Goal: Task Accomplishment & Management: Manage account settings

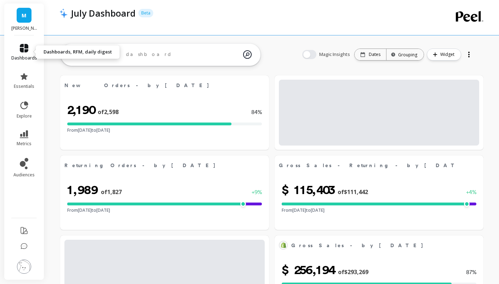
click at [30, 54] on link "dashboards" at bounding box center [24, 52] width 26 height 17
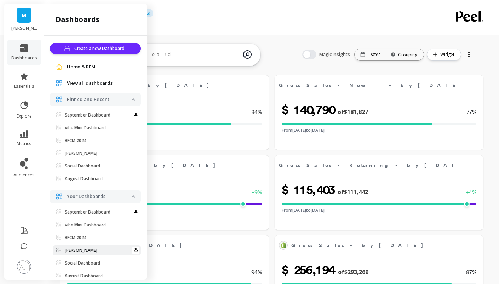
scroll to position [88, 0]
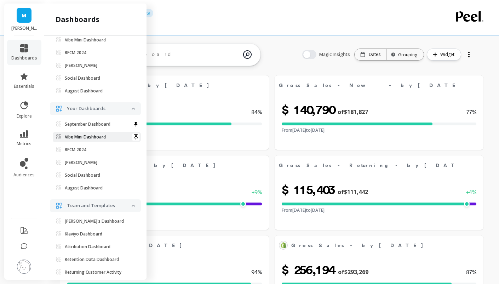
select select "sum"
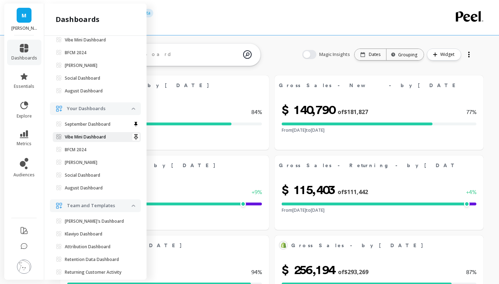
select select "sum"
click at [86, 139] on link "Vibe Mini Dashboard" at bounding box center [97, 137] width 88 height 10
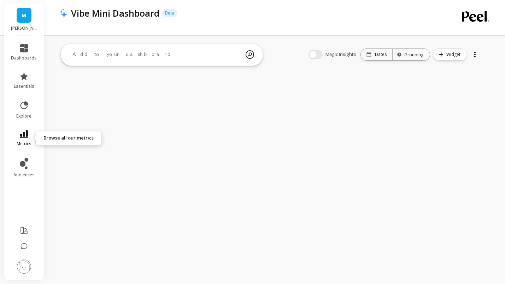
click at [19, 139] on link "metrics" at bounding box center [24, 138] width 26 height 16
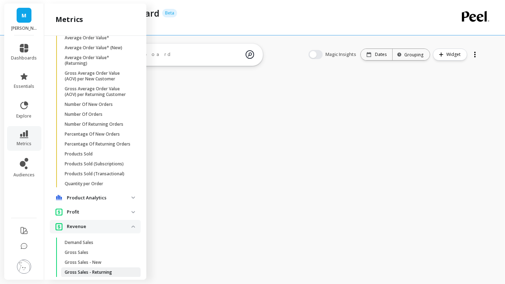
scroll to position [310, 0]
click at [110, 158] on span "Products Sold" at bounding box center [99, 155] width 68 height 6
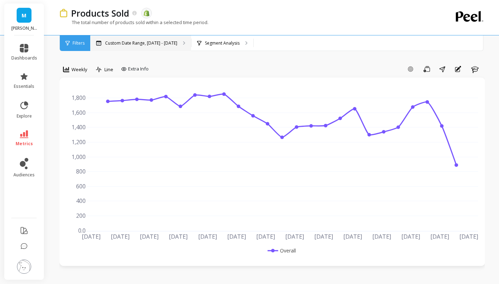
click at [169, 48] on div "Custom Date Range, Apr 1 - Sep 17" at bounding box center [140, 43] width 101 height 16
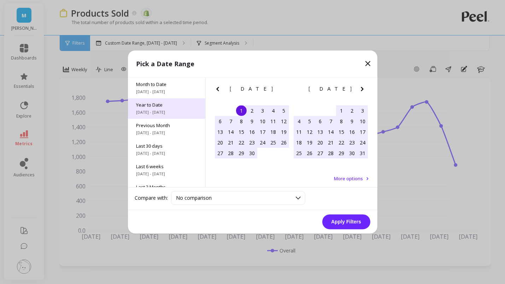
scroll to position [95, 0]
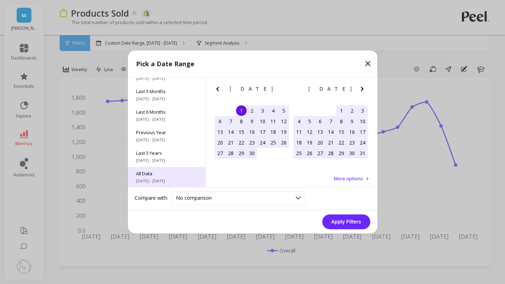
click at [184, 179] on span "6/1/2017 - 9/30/2025" at bounding box center [167, 181] width 60 height 6
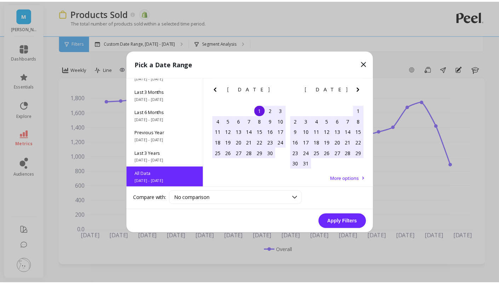
scroll to position [0, 0]
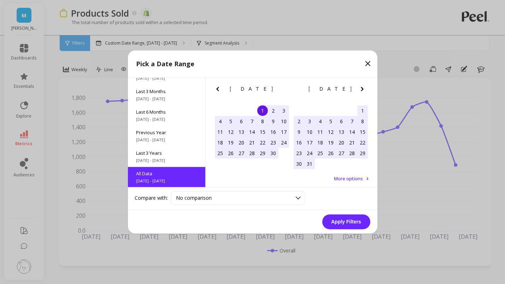
click at [338, 223] on button "Apply Filters" at bounding box center [347, 221] width 48 height 15
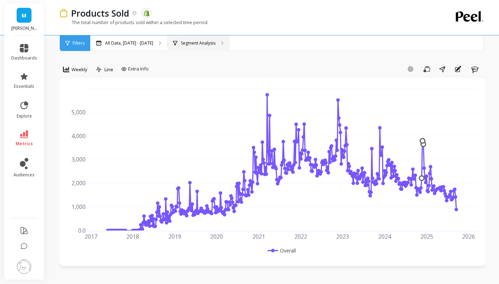
click at [215, 43] on p "Segment Analysis" at bounding box center [198, 43] width 35 height 6
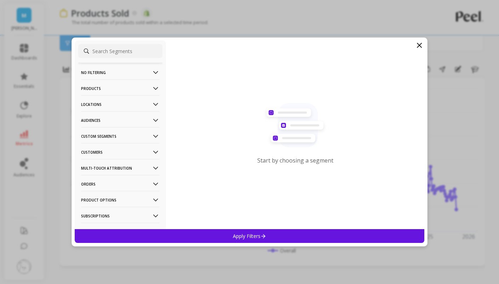
click at [110, 87] on p "Products" at bounding box center [120, 88] width 79 height 18
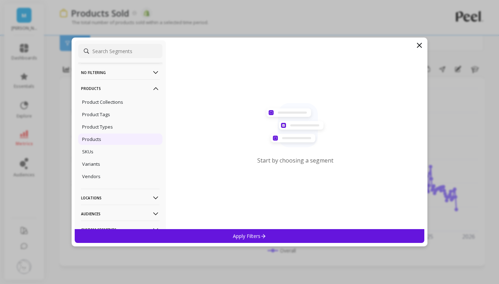
click at [106, 140] on div "Products" at bounding box center [120, 138] width 84 height 11
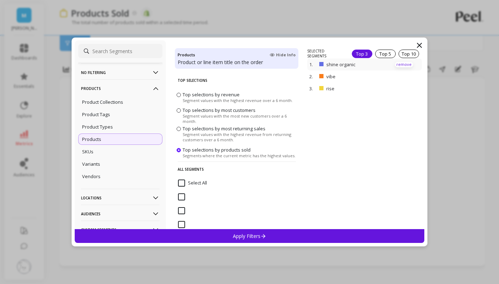
click at [395, 64] on p "remove" at bounding box center [404, 64] width 18 height 5
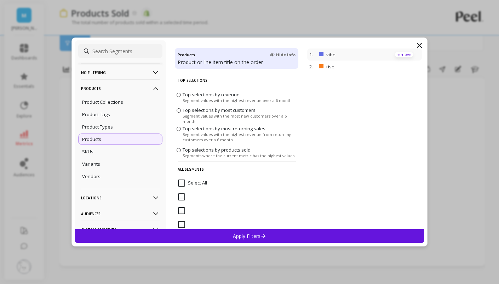
click at [0, 0] on p "remove" at bounding box center [0, 0] width 0 height 0
click at [395, 56] on p "remove" at bounding box center [404, 54] width 18 height 5
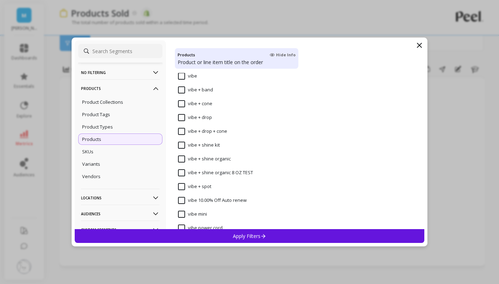
scroll to position [5031, 0]
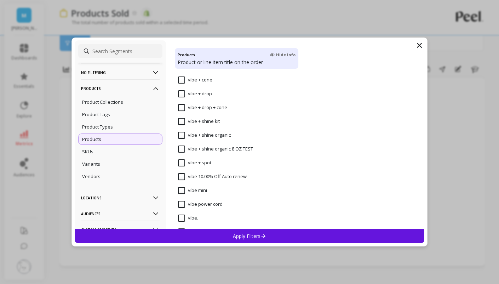
click at [184, 188] on input "vibe mini" at bounding box center [192, 190] width 29 height 7
click at [197, 233] on div "Apply Filters" at bounding box center [249, 236] width 349 height 14
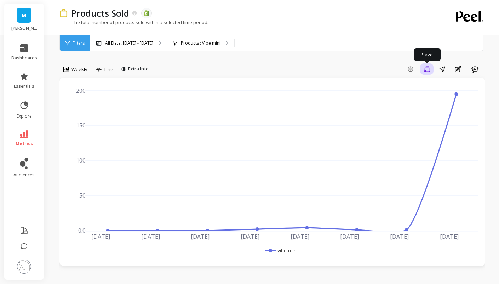
click at [428, 72] on button "Save" at bounding box center [426, 68] width 13 height 11
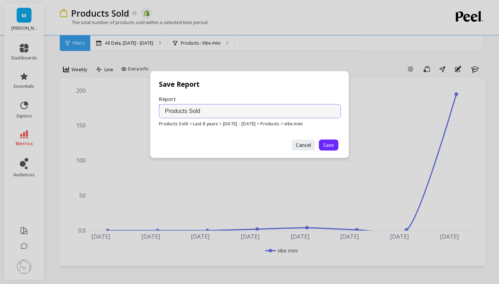
drag, startPoint x: 185, startPoint y: 113, endPoint x: 142, endPoint y: 112, distance: 42.8
click at [142, 112] on div "Save Report Report Name Products Sold Products Sold > Last 8 years > 06.01.17 -…" at bounding box center [249, 142] width 499 height 284
type input "Units of Vibe Mini Sold"
click at [331, 142] on span "Save" at bounding box center [328, 144] width 11 height 7
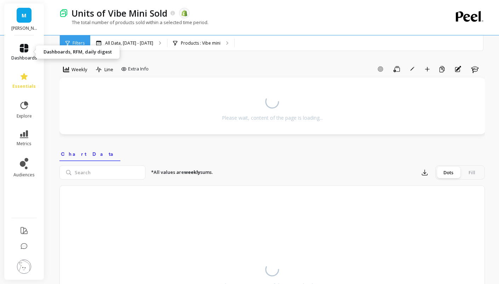
click at [25, 54] on link "dashboards" at bounding box center [24, 52] width 26 height 17
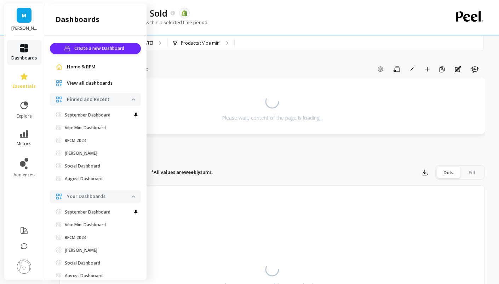
scroll to position [88, 0]
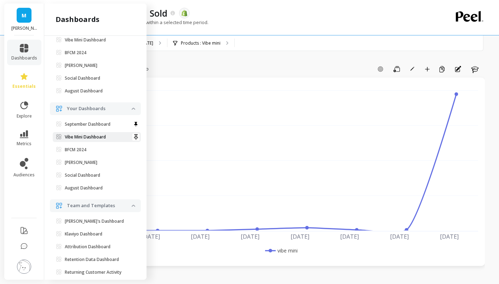
click at [103, 140] on link "Vibe Mini Dashboard" at bounding box center [97, 137] width 88 height 10
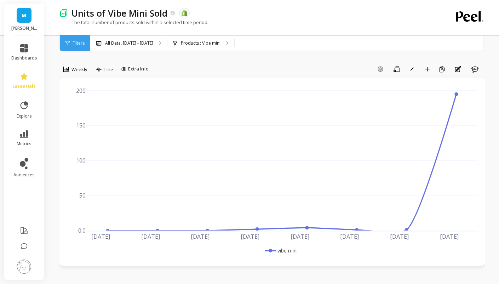
scroll to position [0, 0]
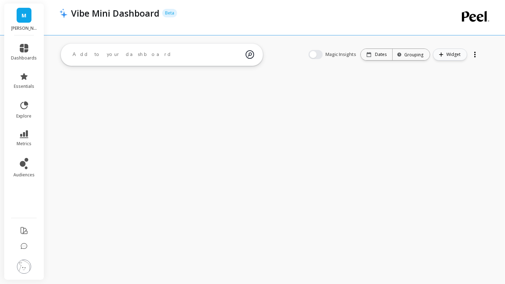
click at [448, 56] on span "Widget" at bounding box center [455, 54] width 16 height 7
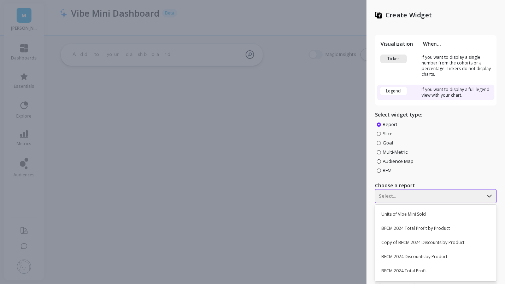
click at [408, 197] on div "394 results available. Use Up and Down to choose options, press Enter to select…" at bounding box center [436, 196] width 122 height 14
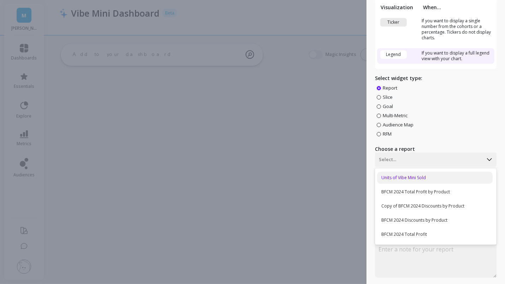
click at [412, 172] on div "Units of Vibe Mini Sold" at bounding box center [435, 178] width 116 height 12
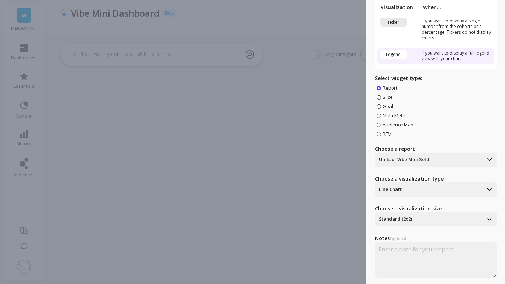
click at [407, 17] on td "Ticker" at bounding box center [398, 29] width 42 height 27
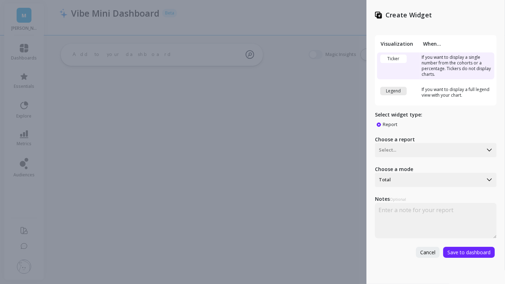
scroll to position [0, 0]
click at [459, 247] on button "Save to dashboard" at bounding box center [469, 251] width 52 height 11
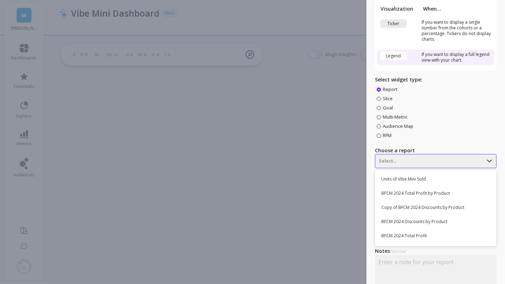
click at [402, 168] on div "394 results available. Use Up and Down to choose options, press Enter to select…" at bounding box center [436, 161] width 122 height 14
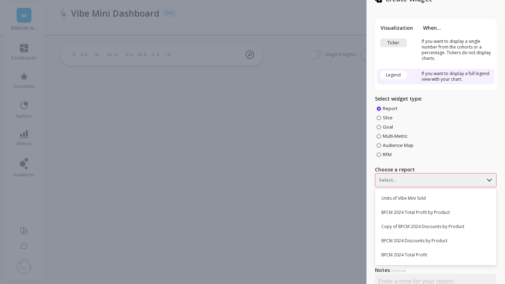
scroll to position [14, 0]
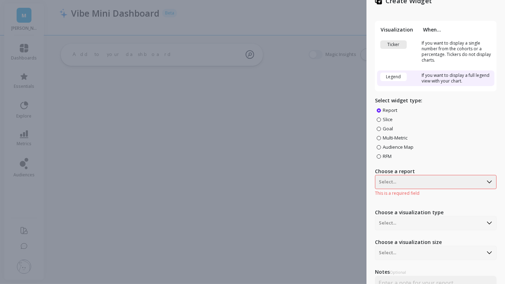
click at [410, 53] on td "Ticker" at bounding box center [398, 51] width 42 height 27
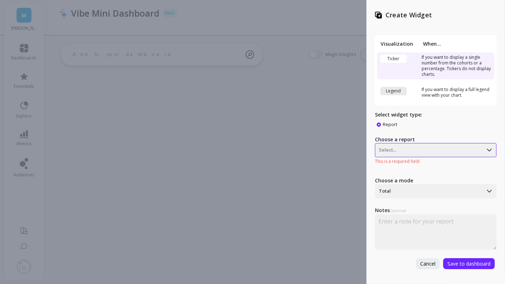
click at [405, 152] on div at bounding box center [429, 150] width 100 height 8
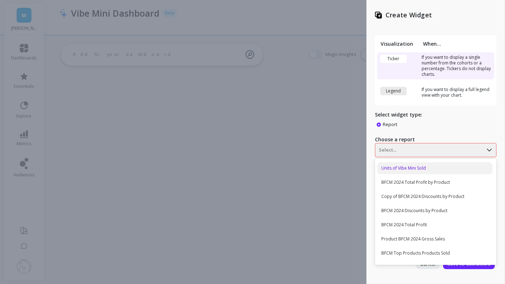
click at [404, 170] on div "Units of Vibe Mini Sold" at bounding box center [435, 168] width 116 height 12
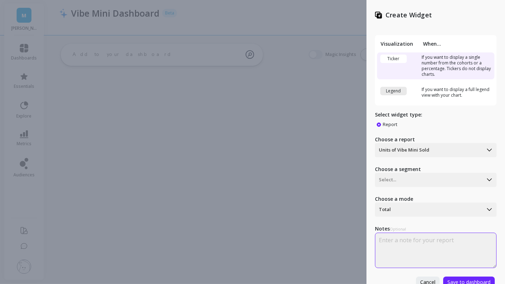
scroll to position [10, 0]
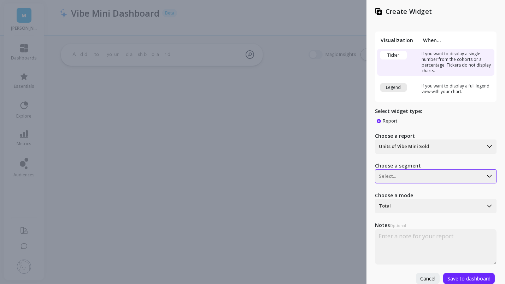
click at [436, 172] on div at bounding box center [429, 176] width 100 height 8
click at [427, 188] on div "vibe mini" at bounding box center [435, 194] width 116 height 12
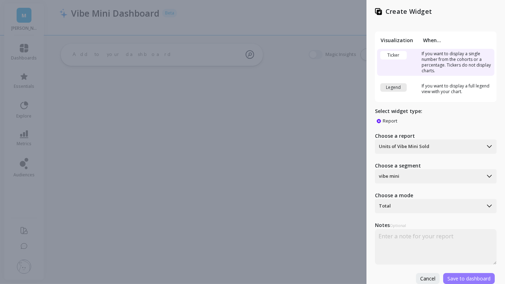
click at [458, 275] on span "Save to dashboard" at bounding box center [469, 278] width 43 height 7
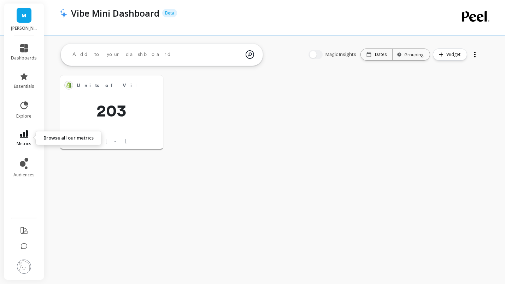
click at [28, 136] on link "metrics" at bounding box center [24, 138] width 26 height 16
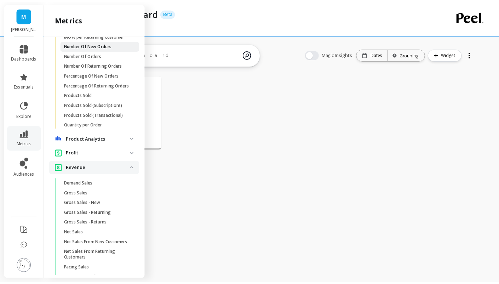
scroll to position [425, 0]
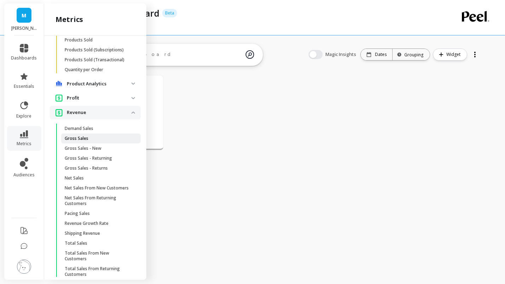
click at [92, 141] on span "Gross Sales" at bounding box center [99, 138] width 68 height 6
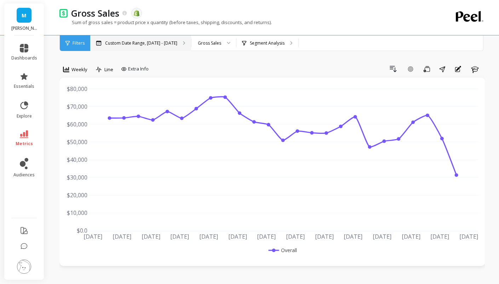
click at [170, 45] on p "Custom Date Range, Apr 1 - Sep 17" at bounding box center [141, 43] width 72 height 6
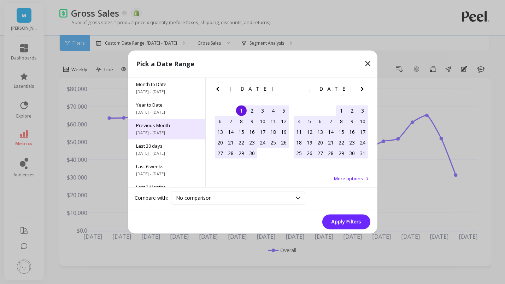
scroll to position [95, 0]
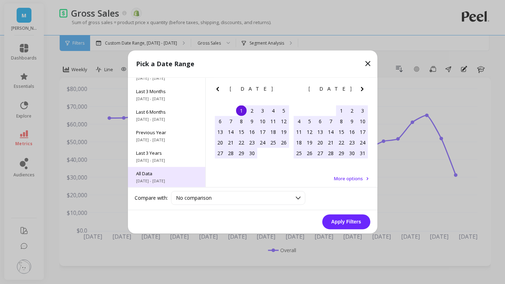
click at [150, 179] on span "6/1/2017 - 9/30/2025" at bounding box center [167, 181] width 60 height 6
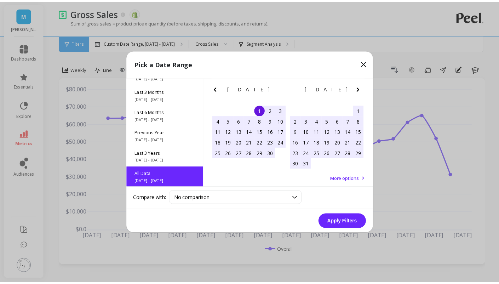
scroll to position [0, 0]
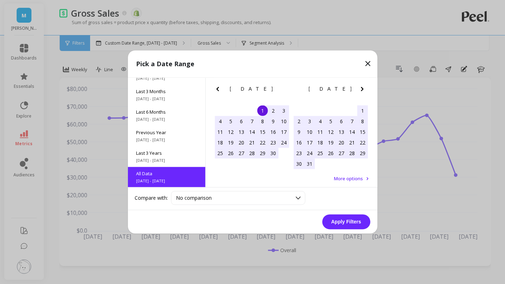
click at [335, 217] on button "Apply Filters" at bounding box center [347, 221] width 48 height 15
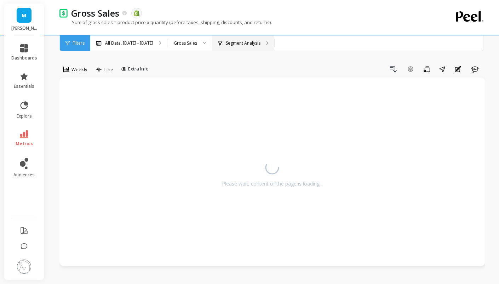
click at [247, 46] on div "Segment Analysis" at bounding box center [243, 43] width 62 height 16
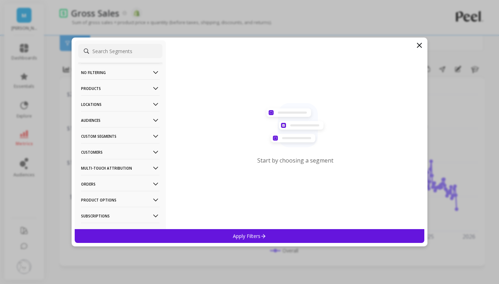
click at [125, 91] on p "Products" at bounding box center [120, 88] width 79 height 18
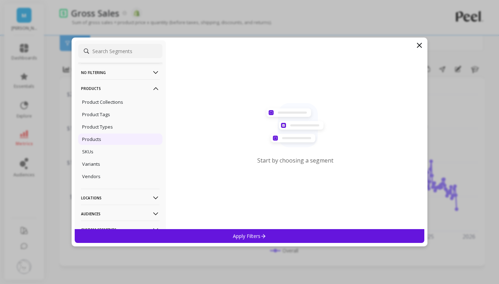
click at [106, 139] on div "Products" at bounding box center [120, 138] width 84 height 11
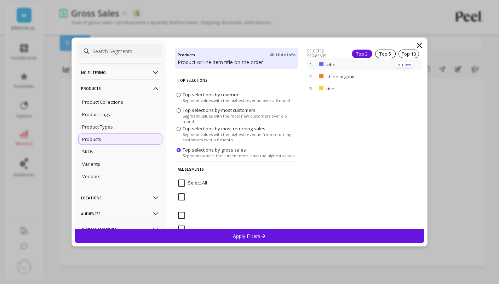
click at [395, 63] on p "remove" at bounding box center [404, 64] width 18 height 5
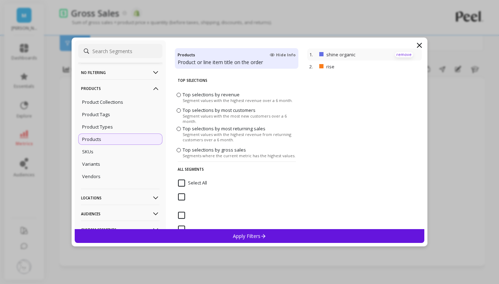
click at [0, 0] on p "remove" at bounding box center [0, 0] width 0 height 0
click at [395, 52] on p "remove" at bounding box center [404, 54] width 18 height 5
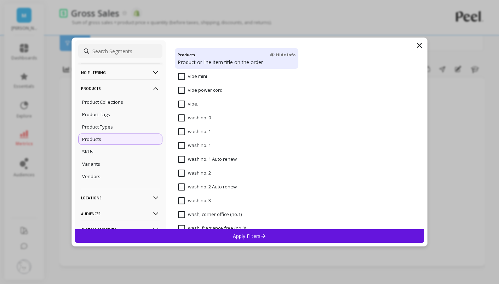
scroll to position [5119, 0]
click at [184, 100] on input "vibe mini" at bounding box center [192, 102] width 29 height 7
click at [210, 238] on div "Apply Filters" at bounding box center [249, 236] width 349 height 14
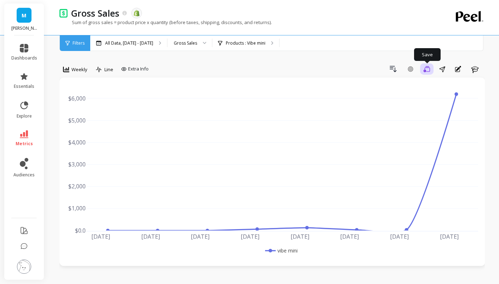
click at [428, 71] on icon "button" at bounding box center [426, 69] width 6 height 6
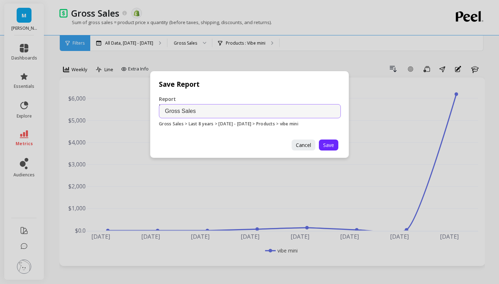
click at [205, 108] on input "Gross Sales" at bounding box center [250, 111] width 182 height 14
type input "Gross Sales of Vibe Mini"
click at [319, 148] on button "Save" at bounding box center [328, 144] width 19 height 11
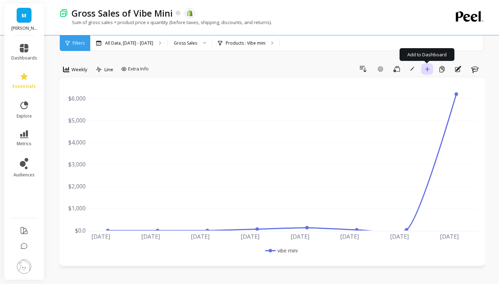
click at [424, 70] on icon "button" at bounding box center [426, 68] width 5 height 5
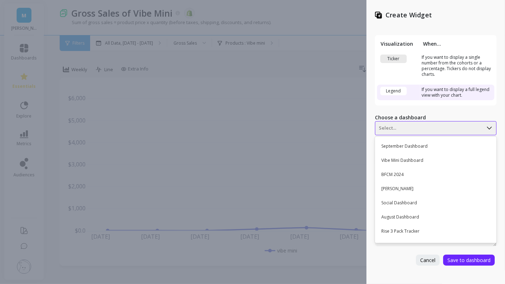
click at [416, 132] on div "Select..." at bounding box center [430, 127] width 108 height 11
click at [423, 159] on div "Vibe Mini Dashboard" at bounding box center [435, 160] width 116 height 12
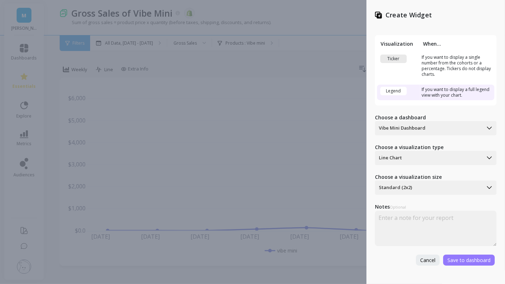
click at [463, 259] on span "Save to dashboard" at bounding box center [469, 259] width 43 height 7
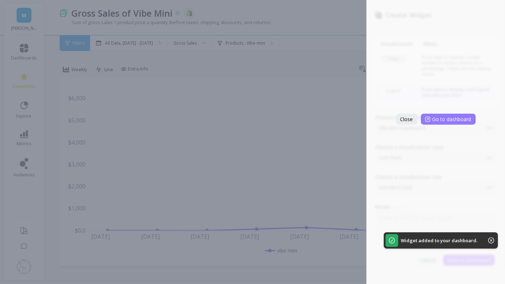
click at [455, 121] on span "Go to dashboard" at bounding box center [452, 119] width 39 height 7
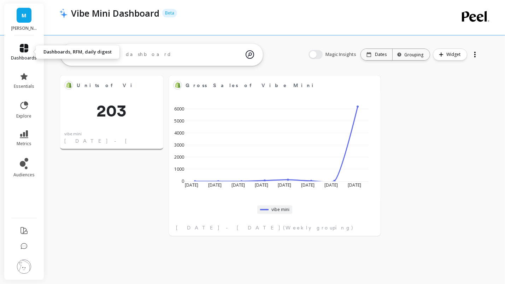
click at [28, 52] on icon at bounding box center [24, 48] width 8 height 8
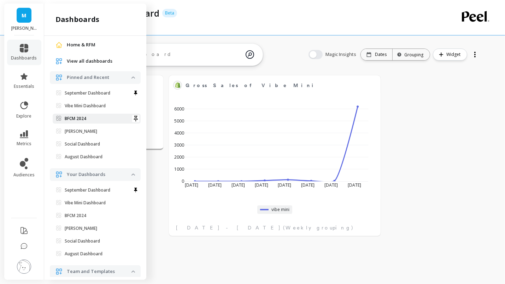
scroll to position [20, 0]
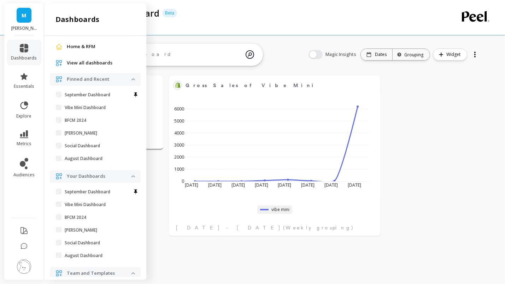
click at [98, 62] on span "View all dashboards" at bounding box center [90, 62] width 46 height 7
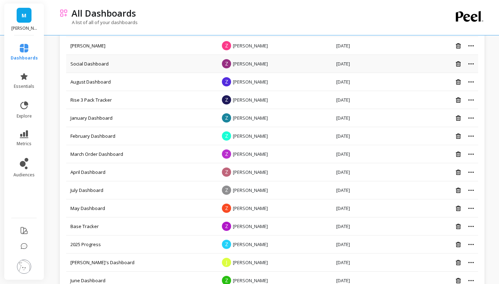
scroll to position [115, 0]
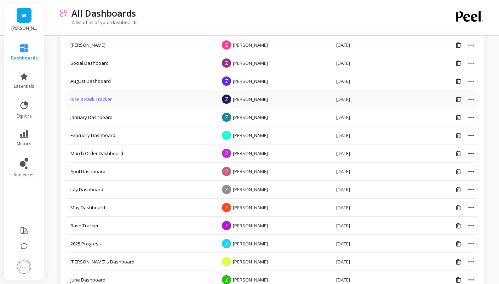
click at [88, 100] on link "Rise 3 Pack Tracker" at bounding box center [90, 99] width 41 height 6
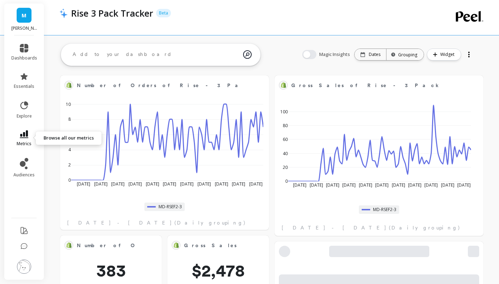
click at [21, 141] on span "metrics" at bounding box center [24, 144] width 15 height 6
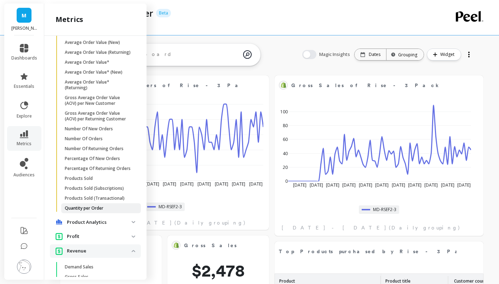
scroll to position [283, 0]
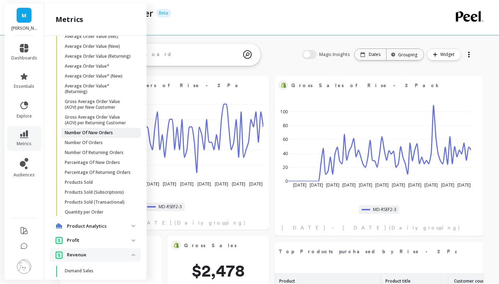
click at [100, 138] on link "Number Of New Orders" at bounding box center [101, 133] width 80 height 10
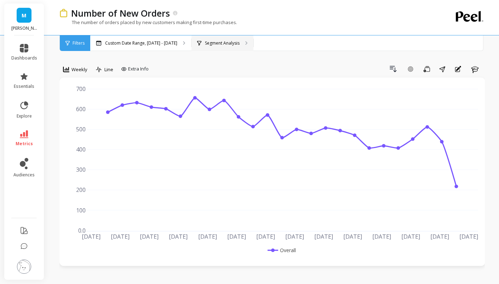
click at [212, 42] on p "Segment Analysis" at bounding box center [222, 43] width 35 height 6
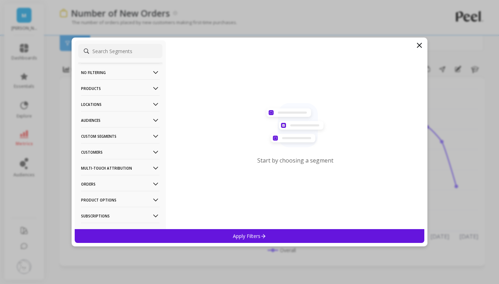
click at [128, 88] on p "Products" at bounding box center [120, 88] width 79 height 18
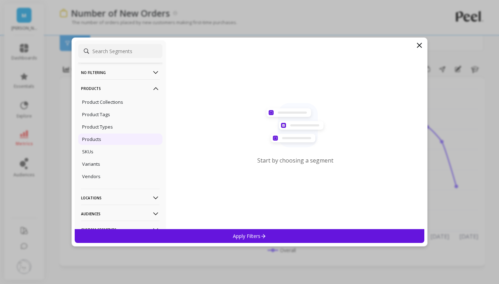
click at [101, 139] on div "Products" at bounding box center [120, 138] width 84 height 11
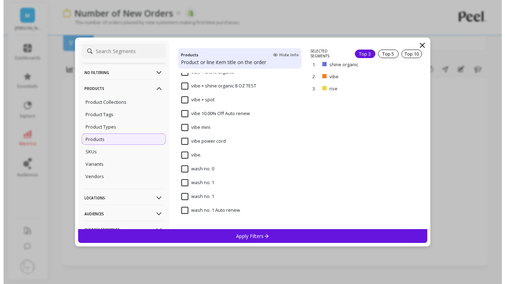
scroll to position [5048, 0]
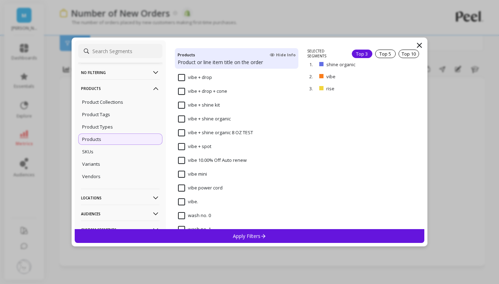
click at [183, 176] on input "vibe mini" at bounding box center [192, 173] width 29 height 7
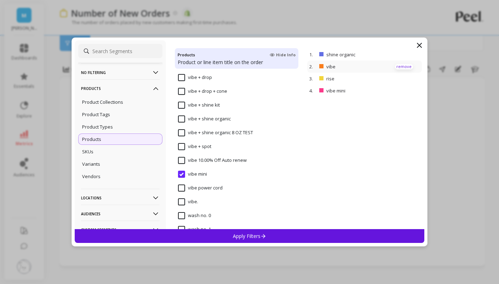
click at [401, 64] on p "remove" at bounding box center [404, 66] width 18 height 5
click at [399, 52] on p "remove" at bounding box center [404, 54] width 18 height 5
click at [337, 233] on div "Apply Filters" at bounding box center [249, 236] width 349 height 14
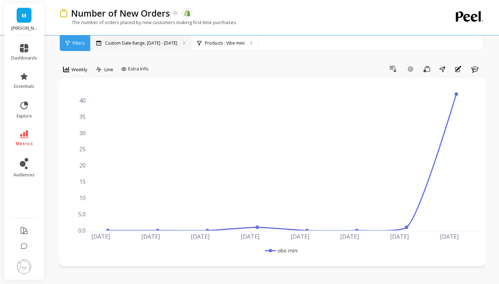
click at [172, 45] on p "Custom Date Range, Apr 1 - Sep 17" at bounding box center [141, 43] width 72 height 6
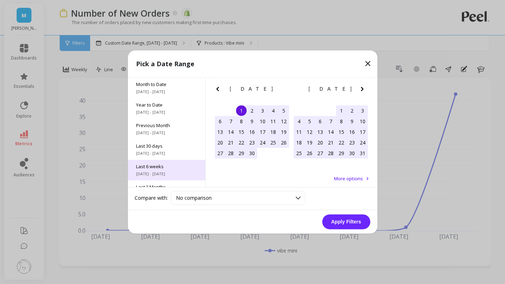
scroll to position [95, 0]
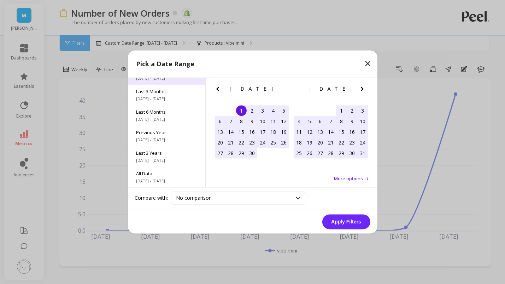
click at [152, 170] on span "All Data" at bounding box center [167, 173] width 60 height 6
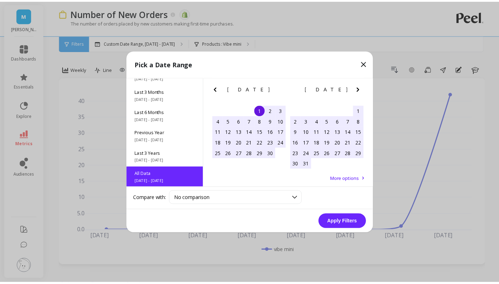
scroll to position [0, 0]
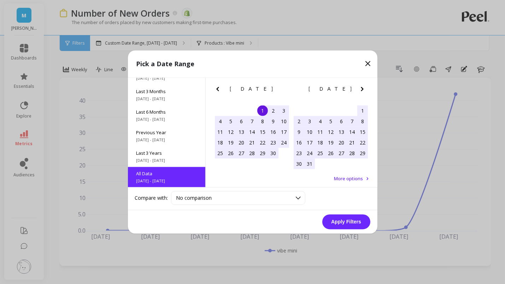
click at [344, 226] on button "Apply Filters" at bounding box center [347, 221] width 48 height 15
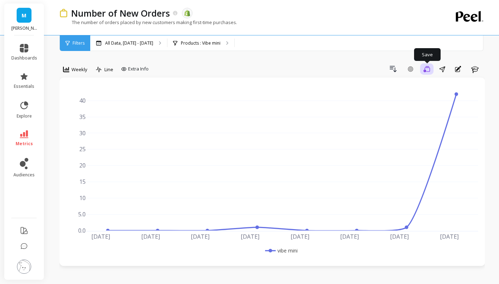
click at [429, 70] on icon "button" at bounding box center [426, 69] width 6 height 6
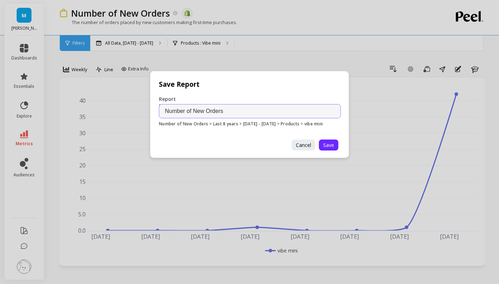
click at [235, 110] on input "Number of New Orders" at bounding box center [250, 111] width 182 height 14
drag, startPoint x: 193, startPoint y: 110, endPoint x: 109, endPoint y: 104, distance: 84.7
click at [109, 104] on div "Save Report Report Name Number of New Orders of Vibe Mini Number of New Orders …" at bounding box center [249, 142] width 499 height 284
click at [178, 111] on input "New Orders of Vibe Mini" at bounding box center [250, 111] width 182 height 14
type input "New Customer Orders of Vibe Mini"
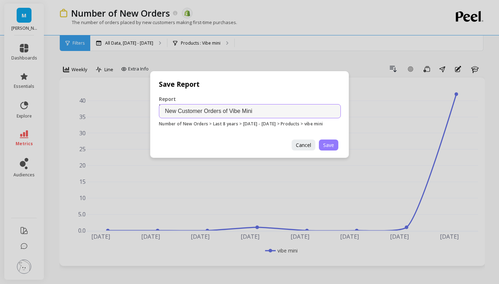
click at [327, 145] on span "Save" at bounding box center [328, 144] width 11 height 7
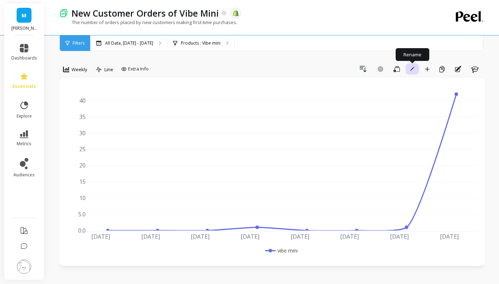
click at [415, 68] on button "Rename" at bounding box center [411, 68] width 13 height 11
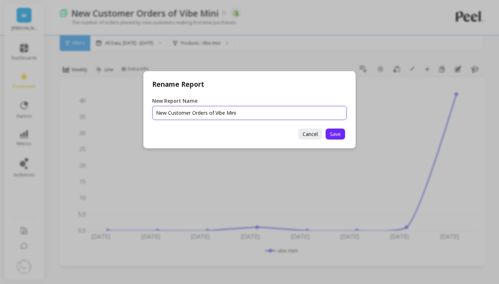
drag, startPoint x: 215, startPoint y: 113, endPoint x: 122, endPoint y: 114, distance: 92.7
click at [122, 114] on div "Rename Report New Report Name Cancel Save" at bounding box center [249, 142] width 499 height 284
type input "NC, Vibe Mini"
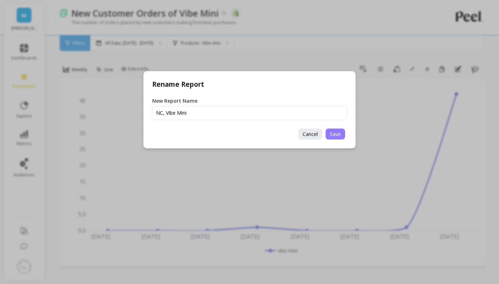
click at [340, 133] on span "Save" at bounding box center [335, 133] width 11 height 7
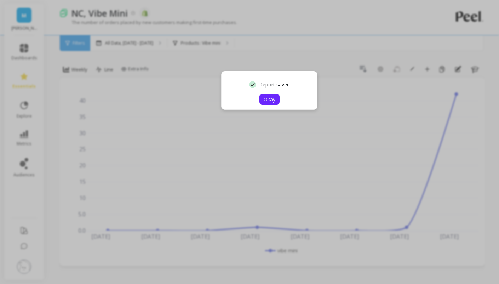
click at [260, 96] on button "Okay" at bounding box center [269, 99] width 20 height 11
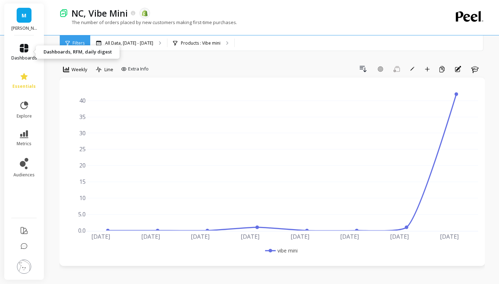
click at [23, 50] on icon at bounding box center [24, 48] width 8 height 8
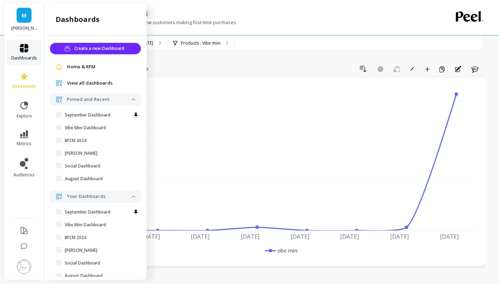
scroll to position [20, 0]
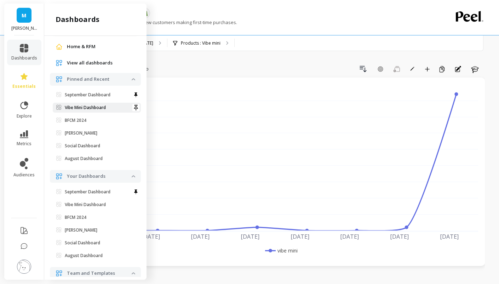
click at [116, 103] on link "Vibe Mini Dashboard" at bounding box center [97, 108] width 88 height 10
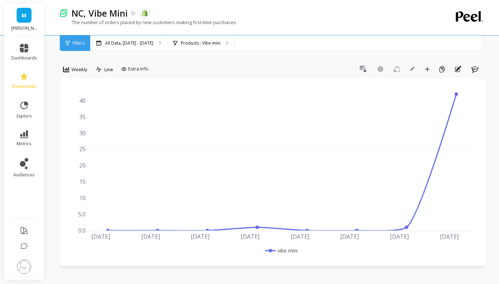
scroll to position [0, 0]
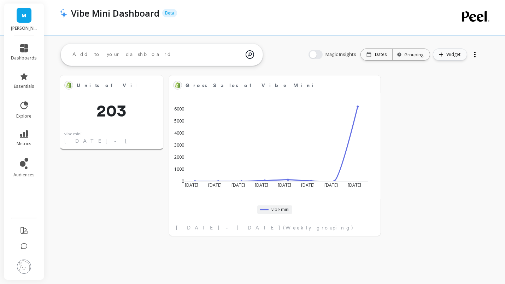
click at [442, 55] on icon "button" at bounding box center [441, 54] width 5 height 4
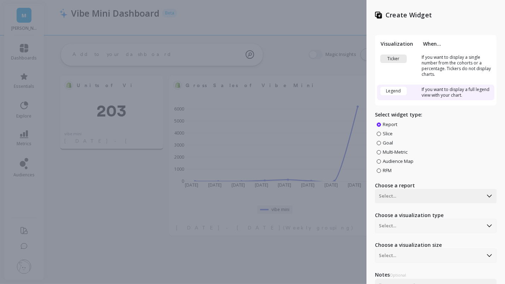
click at [389, 55] on div "Ticker" at bounding box center [394, 58] width 27 height 8
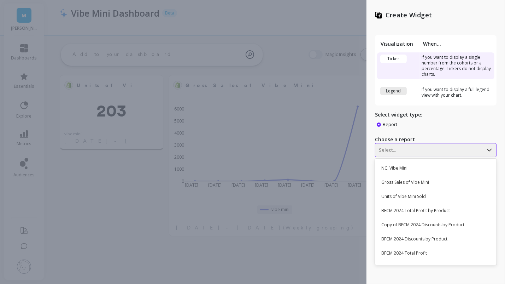
click at [397, 151] on div at bounding box center [429, 150] width 100 height 8
click at [391, 169] on div "NC, Vibe Mini" at bounding box center [435, 168] width 116 height 12
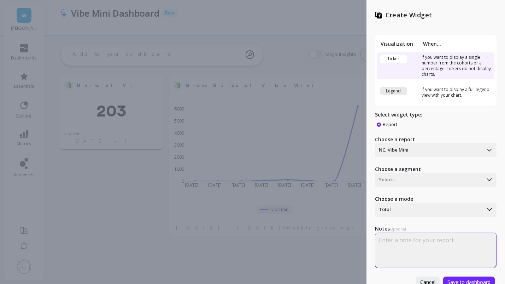
scroll to position [10, 0]
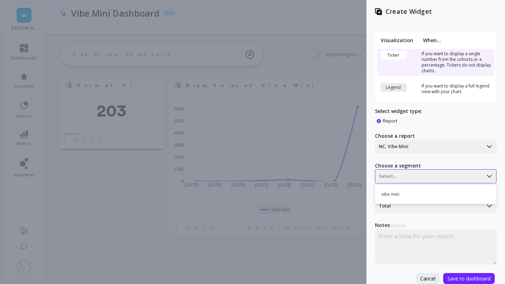
click at [431, 172] on div at bounding box center [429, 176] width 100 height 8
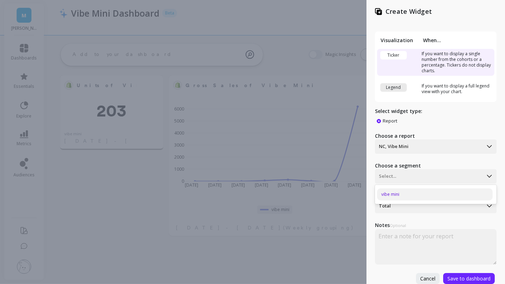
click at [423, 188] on div "vibe mini" at bounding box center [435, 194] width 116 height 12
click at [456, 275] on span "Save to dashboard" at bounding box center [469, 278] width 43 height 7
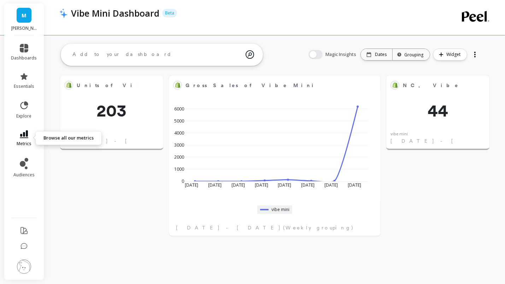
click at [27, 136] on icon at bounding box center [24, 134] width 8 height 8
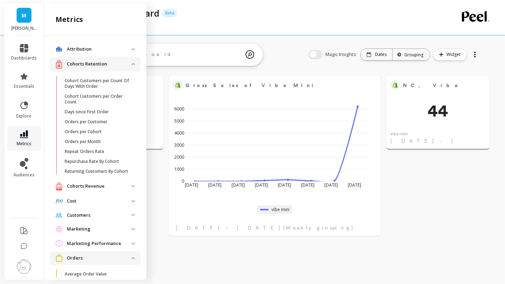
scroll to position [283, 0]
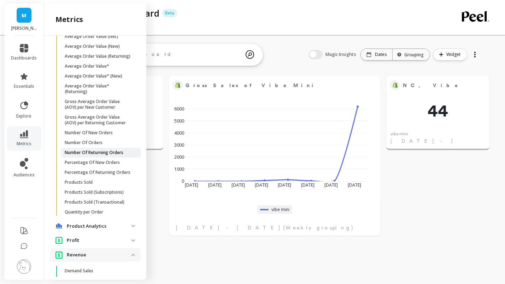
click at [116, 155] on p "Number Of Returning Orders" at bounding box center [94, 153] width 59 height 6
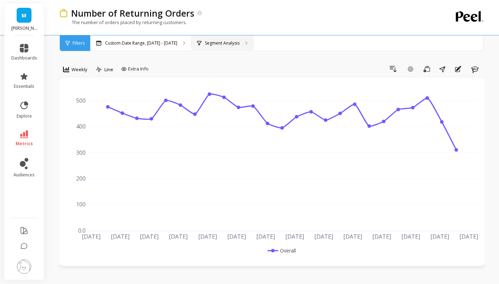
click at [205, 40] on p "Segment Analysis" at bounding box center [222, 43] width 35 height 6
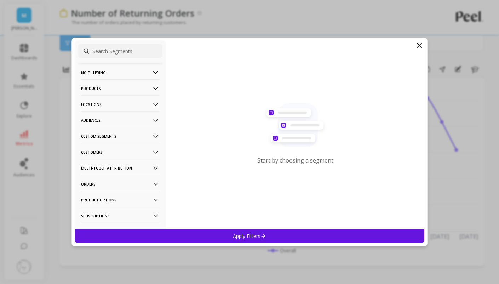
click at [113, 85] on p "Products" at bounding box center [120, 88] width 79 height 18
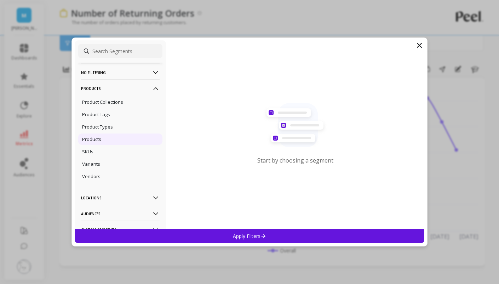
click at [101, 141] on div "Products" at bounding box center [120, 138] width 84 height 11
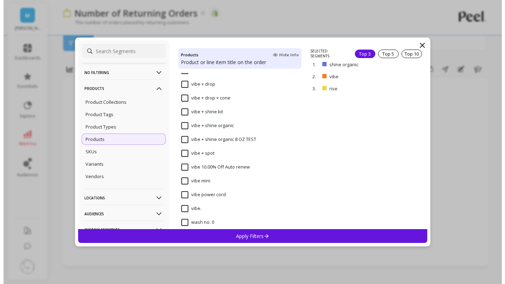
scroll to position [5041, 0]
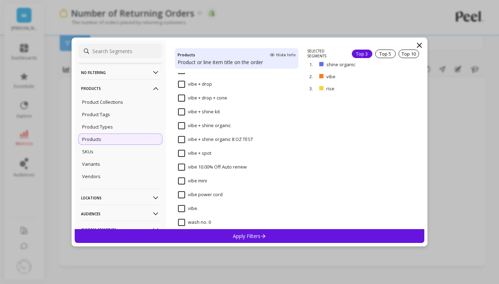
click at [184, 186] on span "vibe mini" at bounding box center [192, 184] width 29 height 15
click at [399, 54] on p "remove" at bounding box center [404, 54] width 18 height 5
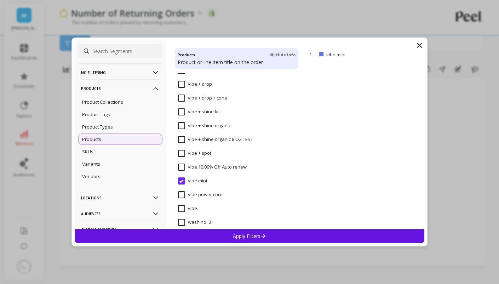
click at [284, 236] on div "Apply Filters" at bounding box center [249, 236] width 349 height 14
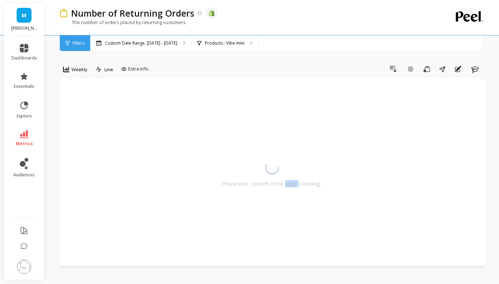
click at [284, 236] on div "Please wait, content of the page is loading..." at bounding box center [271, 172] width 411 height 174
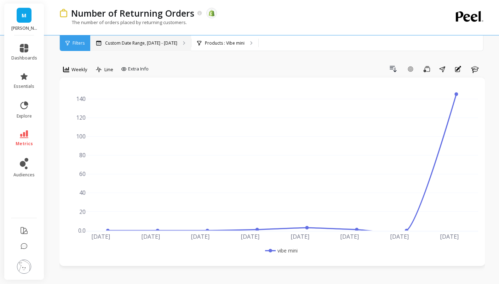
click at [146, 40] on div "Custom Date Range, Apr 1 - Sep 17" at bounding box center [140, 43] width 101 height 16
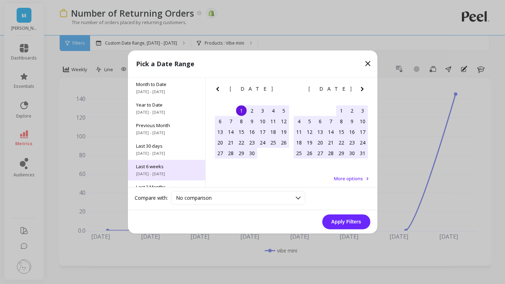
scroll to position [95, 0]
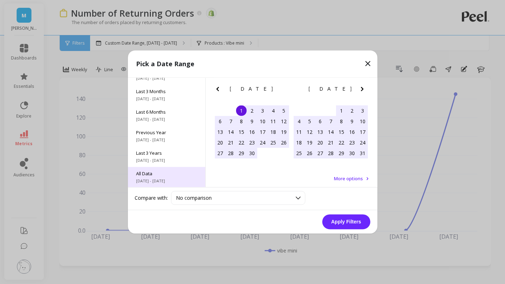
click at [161, 177] on div "All Data 6/1/2017 - 9/30/2025" at bounding box center [166, 177] width 77 height 21
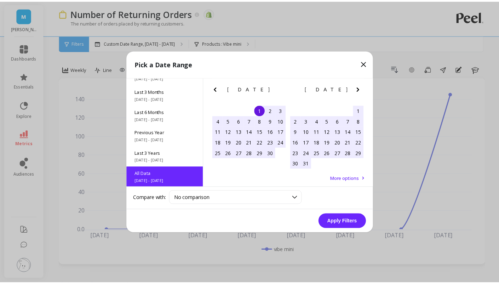
scroll to position [0, 0]
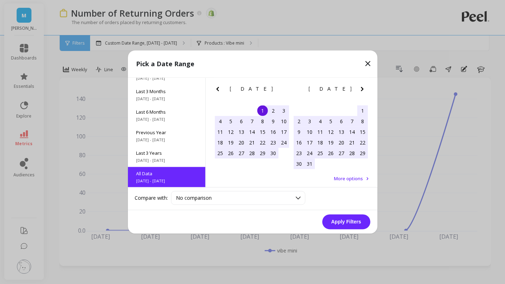
click at [344, 215] on button "Apply Filters" at bounding box center [347, 221] width 48 height 15
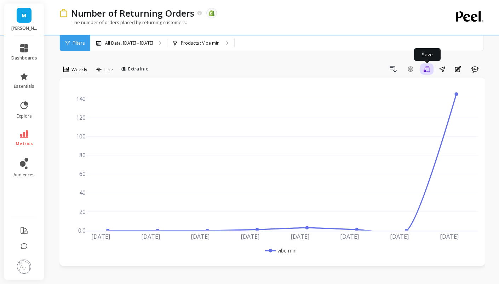
click at [425, 69] on icon "button" at bounding box center [426, 69] width 6 height 7
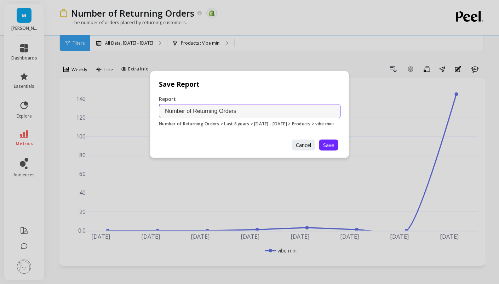
drag, startPoint x: 250, startPoint y: 115, endPoint x: 123, endPoint y: 106, distance: 127.9
click at [123, 106] on div "Save Report Report Name Number of Returning Orders Number of Returning Orders >…" at bounding box center [249, 142] width 499 height 284
type input "RC, Vibe Mini"
click at [329, 148] on span "Save" at bounding box center [328, 144] width 11 height 7
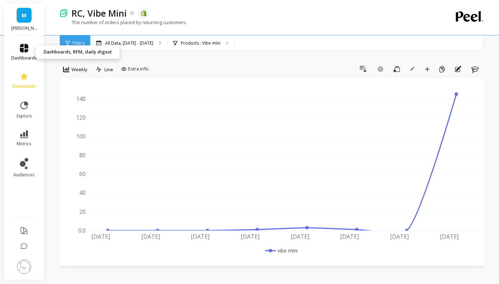
click at [22, 55] on span "dashboards" at bounding box center [24, 58] width 26 height 6
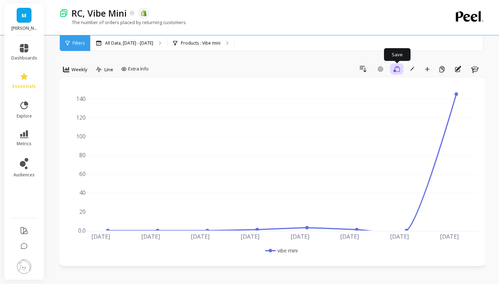
click at [395, 72] on icon "button" at bounding box center [396, 69] width 6 height 7
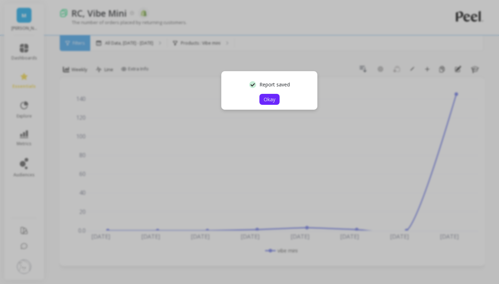
click at [263, 98] on span "Okay" at bounding box center [269, 99] width 12 height 7
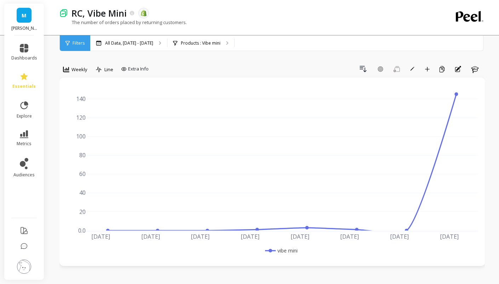
click at [18, 41] on li "dashboards" at bounding box center [24, 52] width 34 height 25
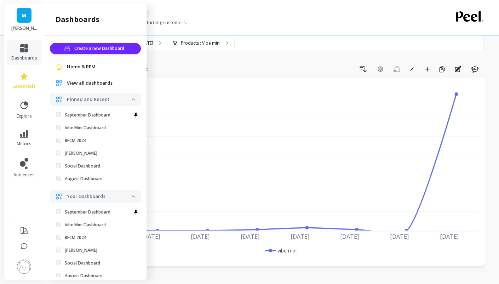
scroll to position [20, 0]
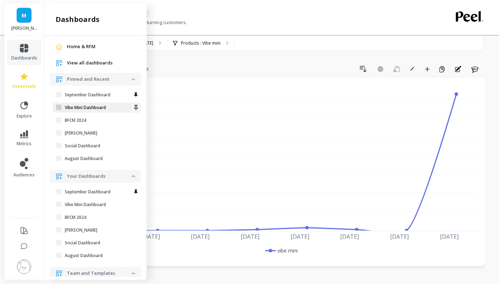
click at [100, 109] on p "Vibe Mini Dashboard" at bounding box center [85, 108] width 41 height 6
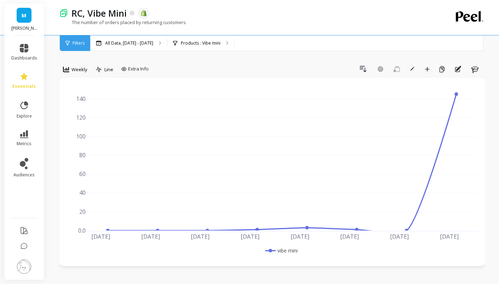
scroll to position [0, 0]
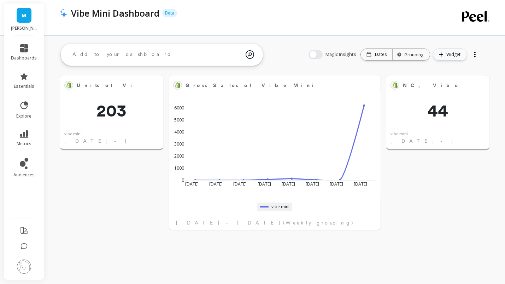
click at [447, 54] on span "Widget" at bounding box center [455, 54] width 16 height 7
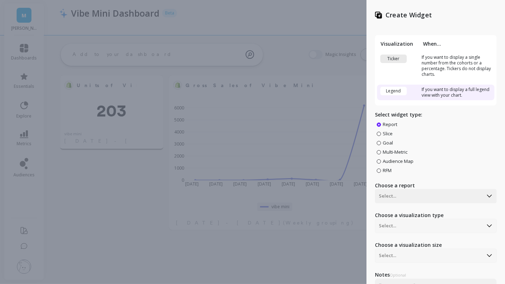
click at [412, 52] on td "Ticker" at bounding box center [398, 65] width 42 height 27
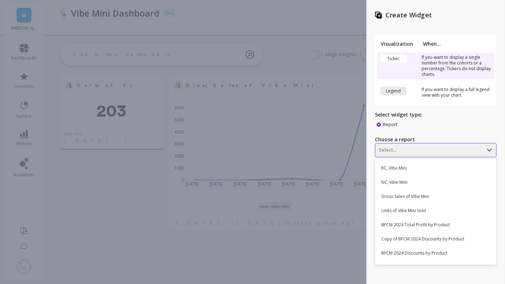
click at [396, 155] on div "Select..." at bounding box center [430, 149] width 108 height 11
click at [401, 165] on div "RC, Vibe Mini" at bounding box center [435, 168] width 116 height 12
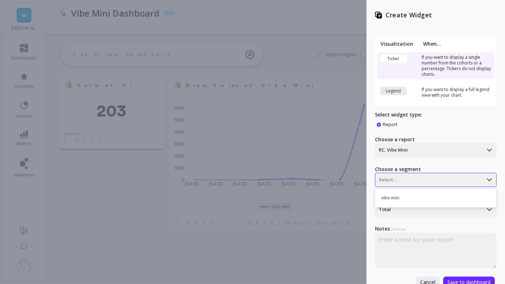
click at [410, 179] on div at bounding box center [429, 179] width 100 height 8
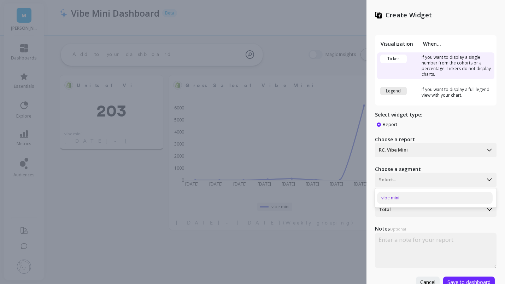
click at [405, 196] on div "vibe mini" at bounding box center [435, 198] width 116 height 12
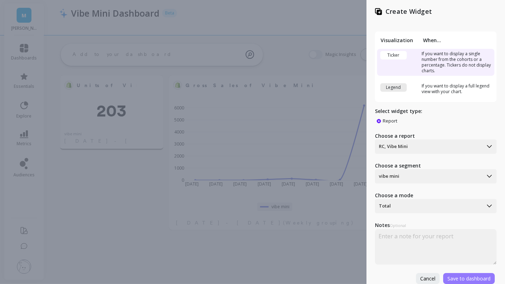
click at [455, 275] on span "Save to dashboard" at bounding box center [469, 278] width 43 height 7
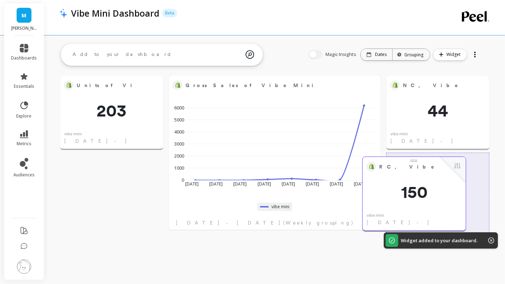
drag, startPoint x: 109, startPoint y: 158, endPoint x: 433, endPoint y: 158, distance: 323.2
click at [433, 158] on div at bounding box center [414, 160] width 103 height 6
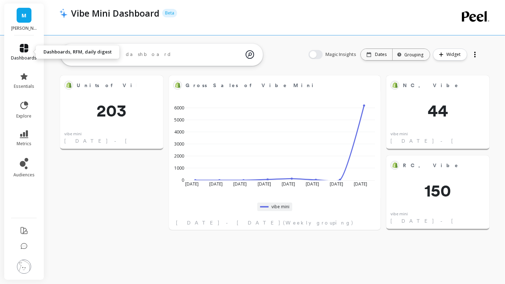
click at [30, 51] on link "dashboards" at bounding box center [24, 52] width 26 height 17
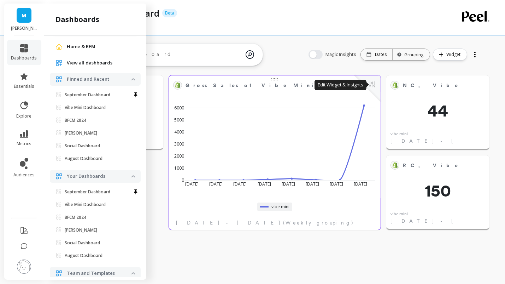
scroll to position [0, 0]
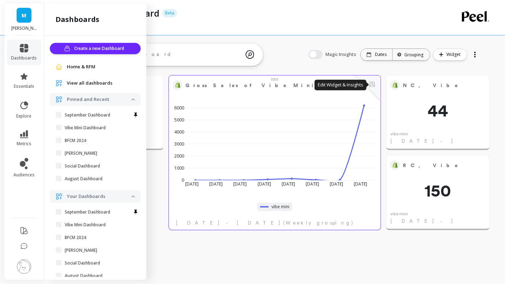
click at [371, 84] on button at bounding box center [372, 85] width 8 height 10
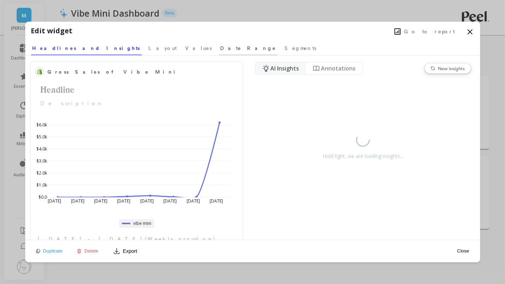
click at [221, 50] on span "Date Range" at bounding box center [249, 48] width 56 height 7
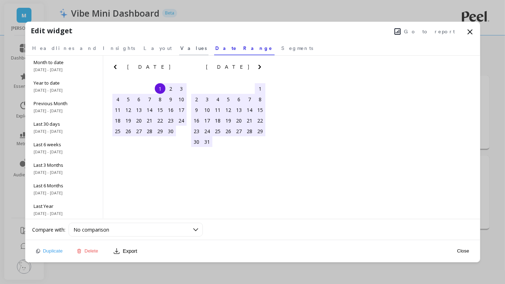
click at [181, 48] on span "Values" at bounding box center [194, 48] width 27 height 7
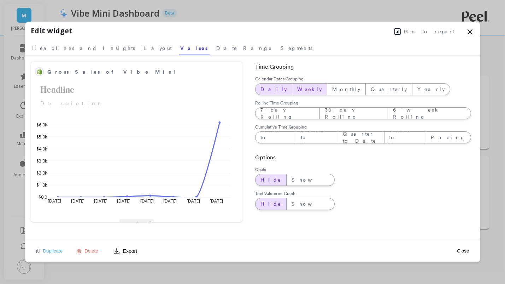
click at [265, 89] on span "Daily" at bounding box center [274, 89] width 27 height 7
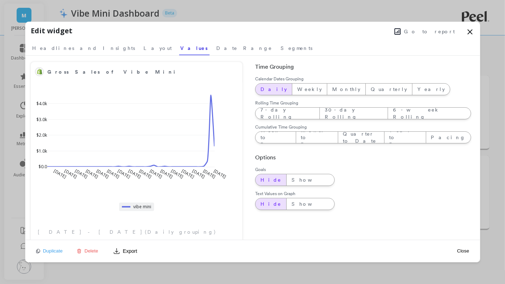
click at [470, 28] on icon at bounding box center [470, 32] width 8 height 8
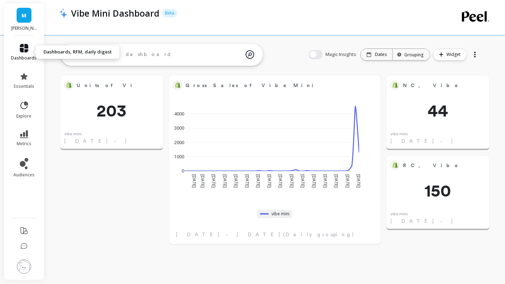
click at [29, 57] on span "dashboards" at bounding box center [24, 58] width 26 height 6
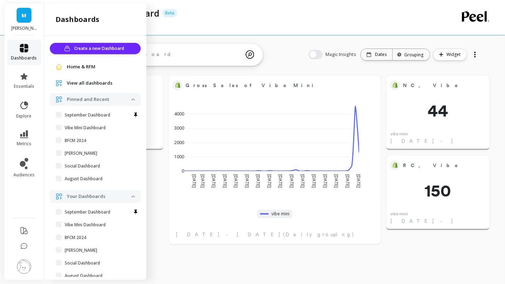
scroll to position [20, 0]
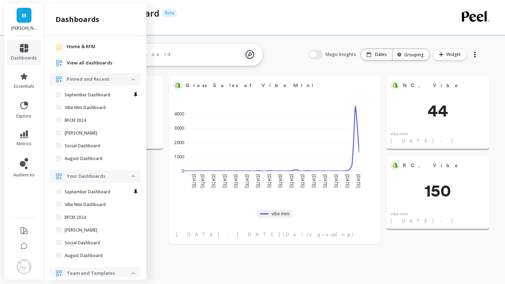
click at [100, 63] on span "View all dashboards" at bounding box center [90, 62] width 46 height 7
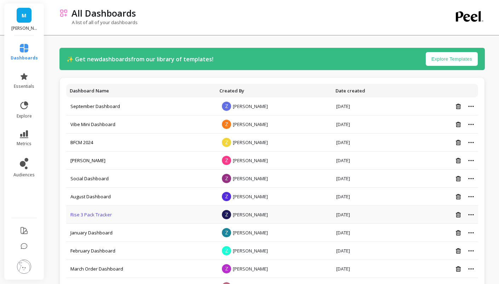
click at [92, 213] on link "Rise 3 Pack Tracker" at bounding box center [90, 214] width 41 height 6
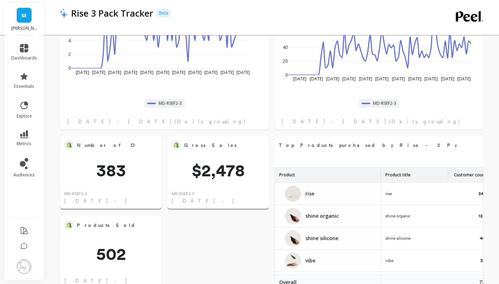
scroll to position [123, 0]
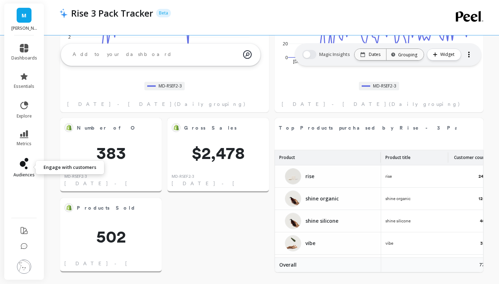
click at [30, 163] on link "audiences" at bounding box center [24, 168] width 26 height 20
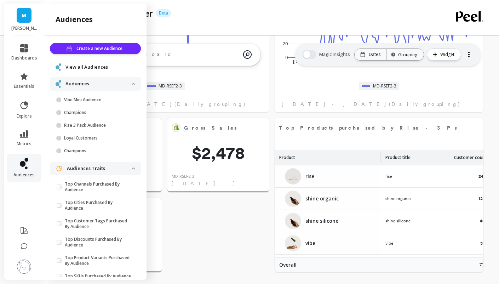
scroll to position [19, 0]
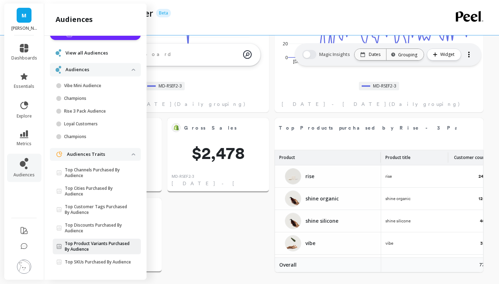
click at [100, 240] on p "Top Product Variants Purchased By Audience" at bounding box center [98, 245] width 67 height 11
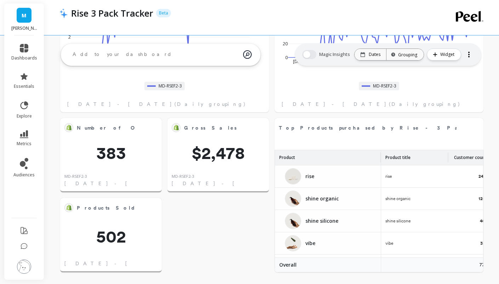
scroll to position [0, 0]
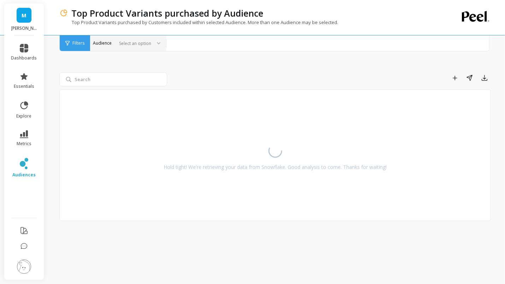
click at [144, 41] on div at bounding box center [133, 43] width 35 height 7
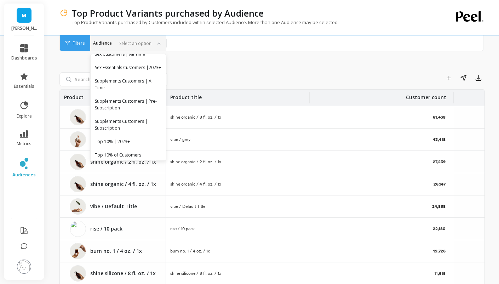
scroll to position [415, 0]
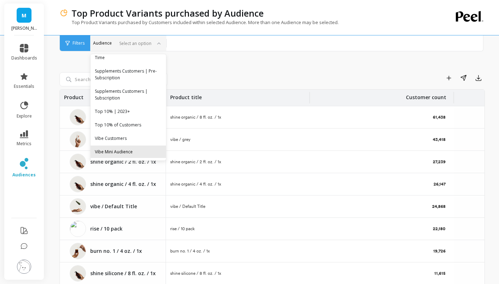
click at [121, 152] on div "Vibe Mini Audience" at bounding box center [128, 151] width 67 height 7
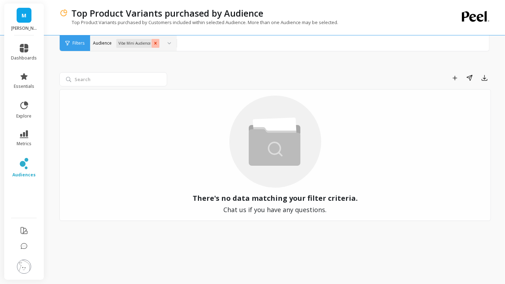
click at [156, 45] on icon "Remove Vibe Mini Audience" at bounding box center [155, 43] width 5 height 5
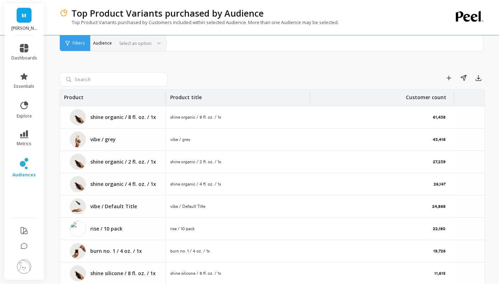
click at [49, 89] on div "Top Product Variants purchased by Audience Top Product Variants purchased by Cu…" at bounding box center [273, 164] width 451 height 329
click at [25, 174] on span "audiences" at bounding box center [23, 175] width 23 height 6
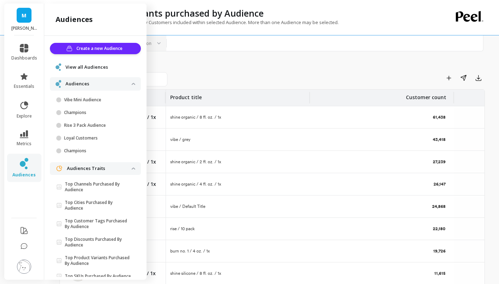
scroll to position [19, 0]
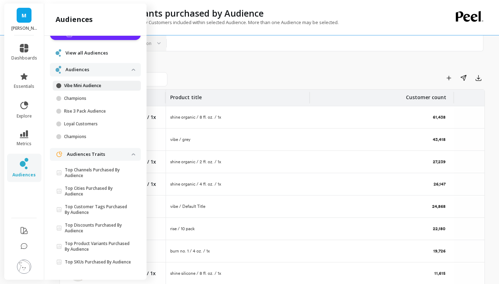
drag, startPoint x: 104, startPoint y: 85, endPoint x: 104, endPoint y: 79, distance: 6.8
click at [104, 81] on ul "Vibe Mini Audience Champions Rise 3 Pack Audience Loyal Customers Champions" at bounding box center [97, 113] width 88 height 64
click at [104, 83] on p "Vibe Mini Audience" at bounding box center [98, 86] width 68 height 6
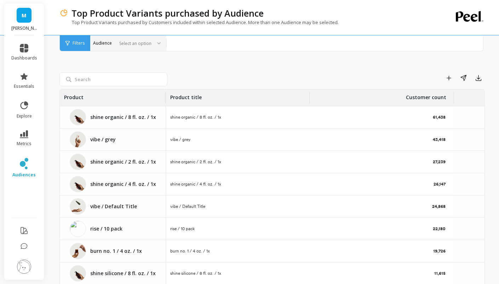
scroll to position [0, 0]
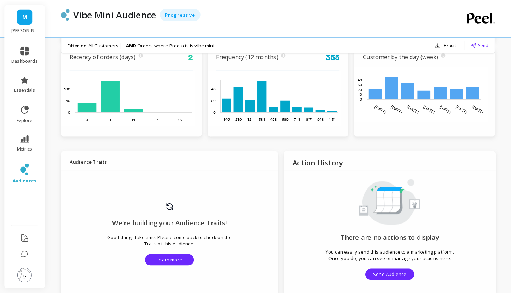
scroll to position [304, 0]
